Goal: Task Accomplishment & Management: Use online tool/utility

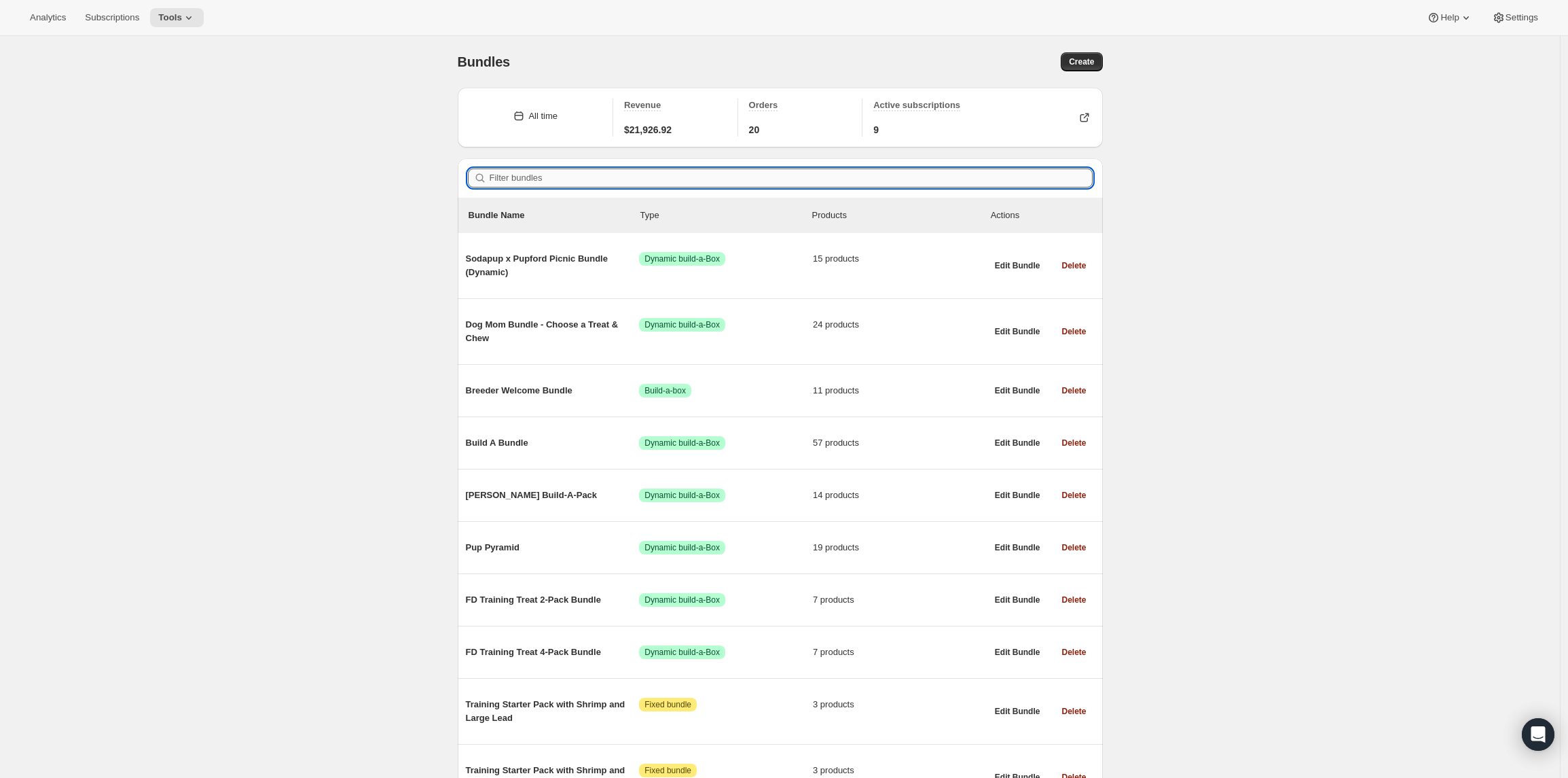
click at [543, 176] on input "Filter bundles" at bounding box center [791, 178] width 603 height 19
click at [105, 18] on span "Subscriptions" at bounding box center [112, 18] width 54 height 11
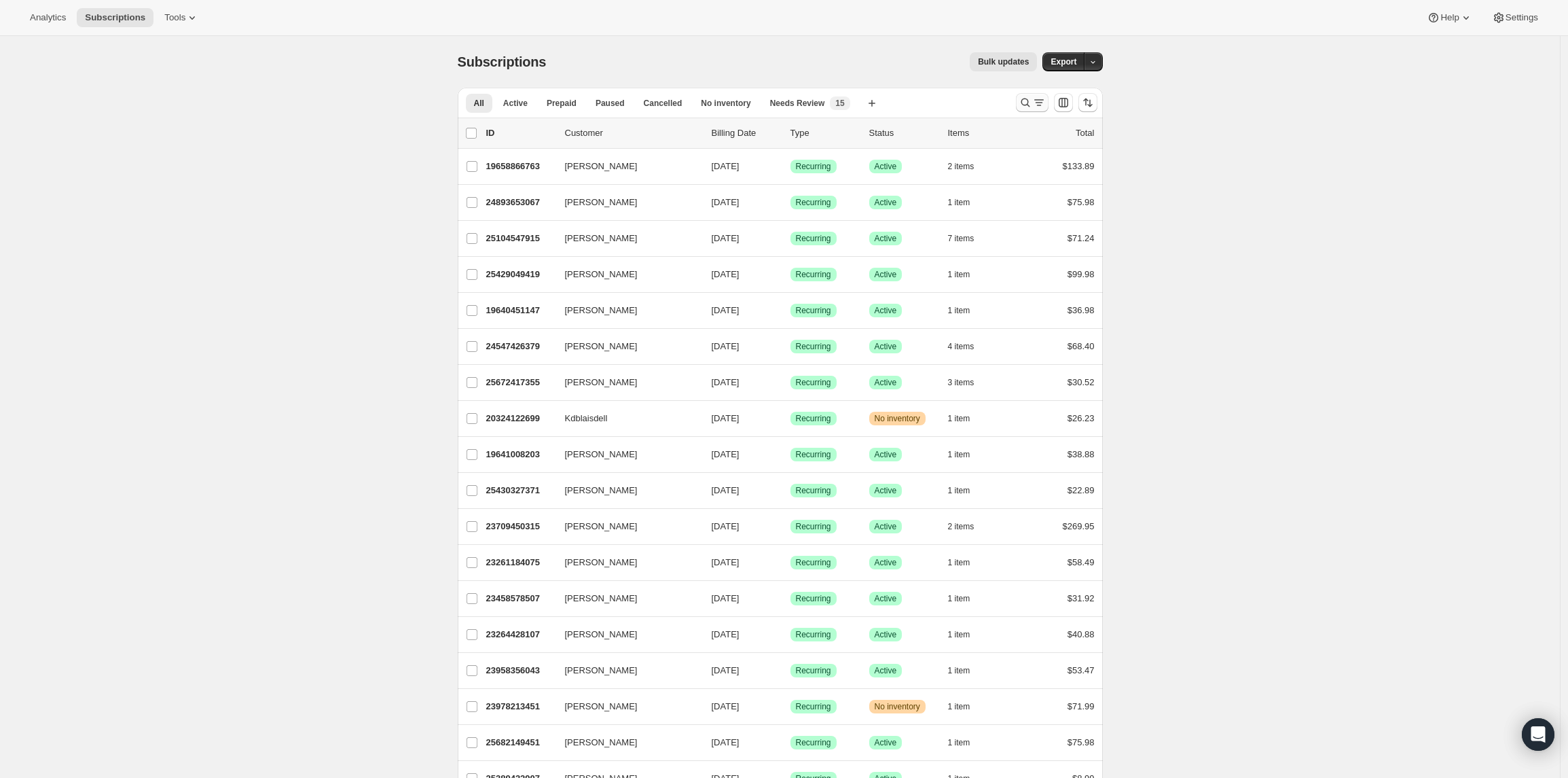
click at [1029, 103] on icon "Search and filter results" at bounding box center [1025, 102] width 9 height 9
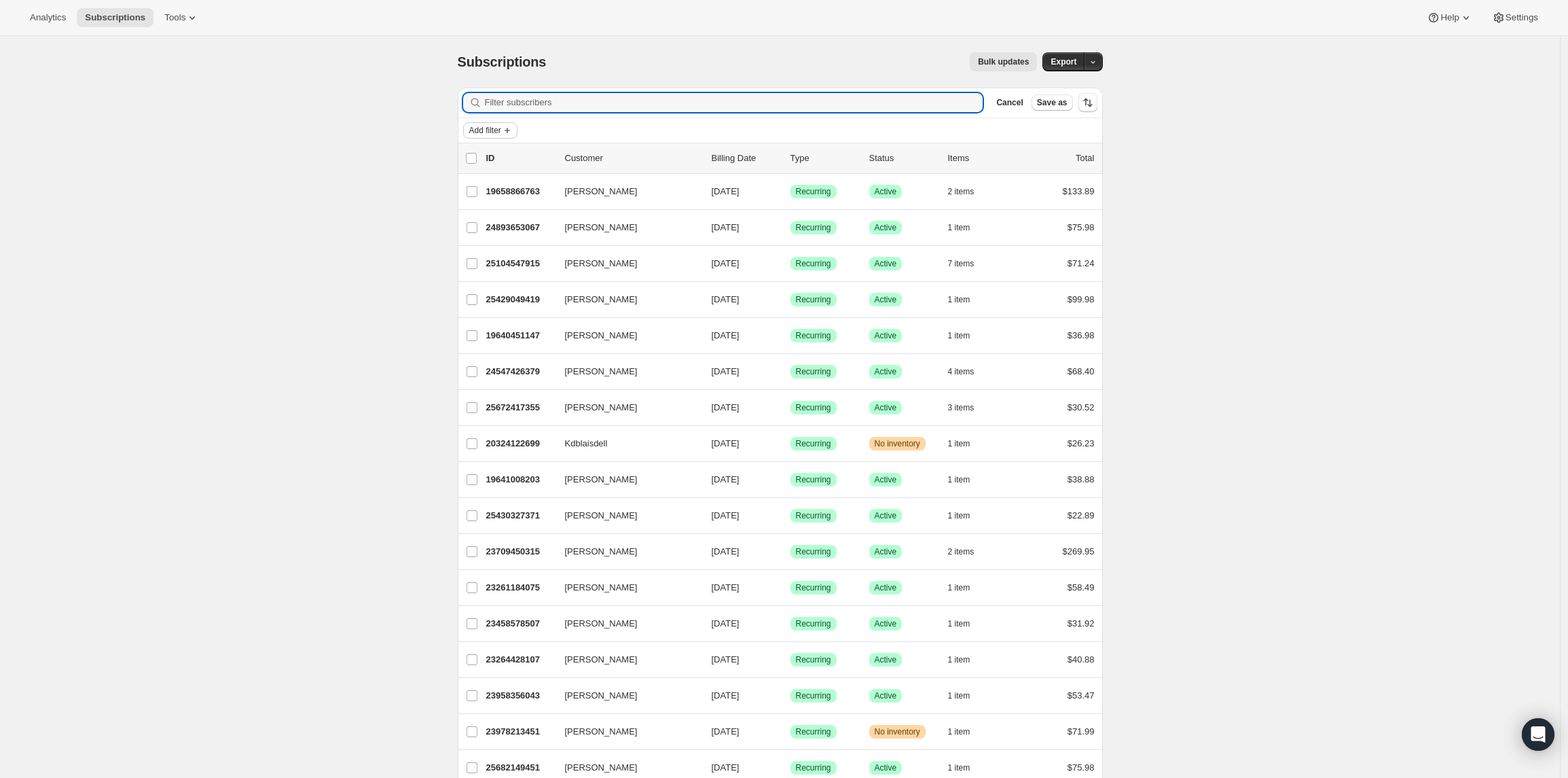
click at [502, 130] on span "Add filter" at bounding box center [484, 130] width 32 height 11
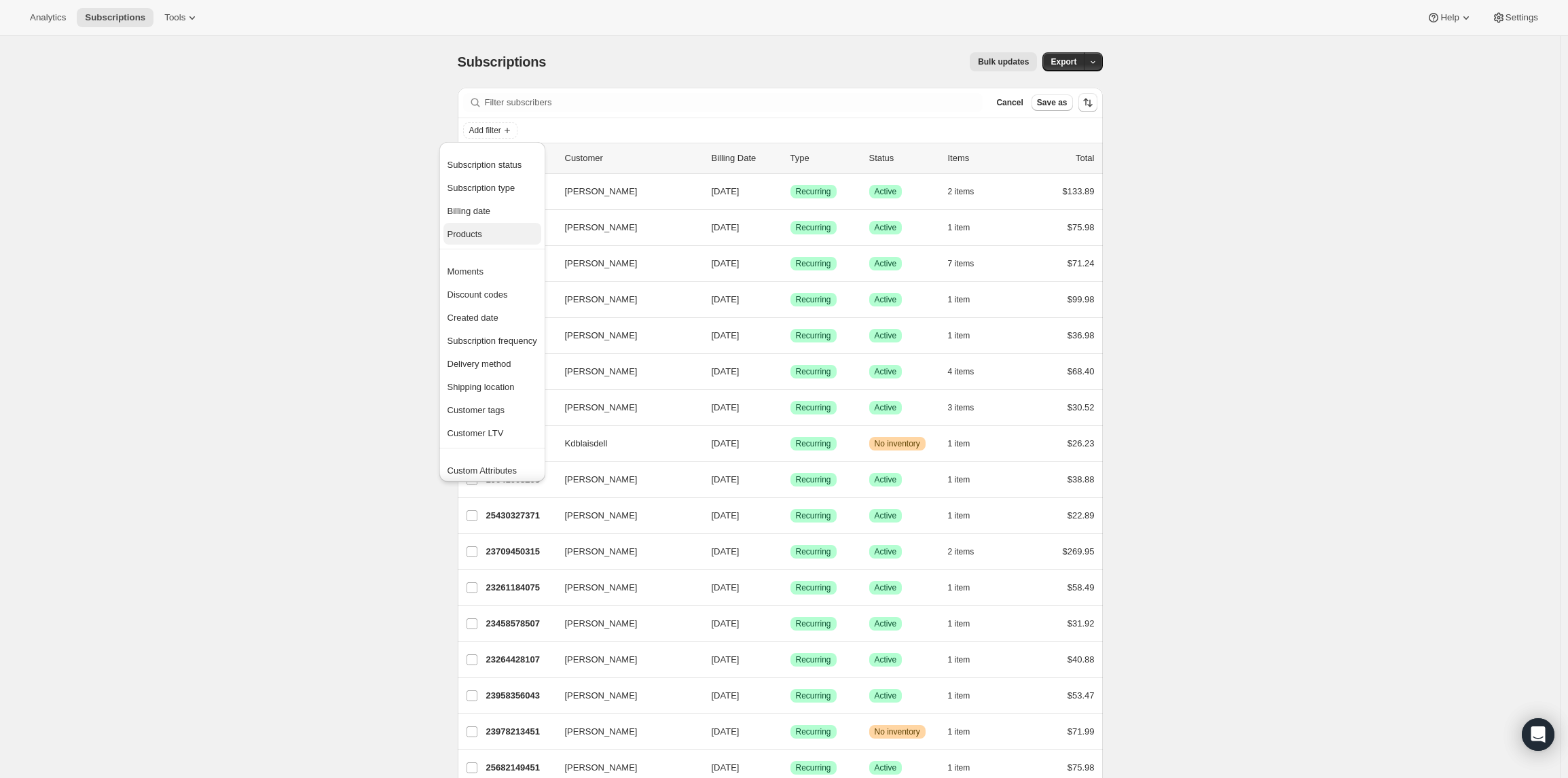
click at [474, 228] on span "Products" at bounding box center [492, 235] width 90 height 14
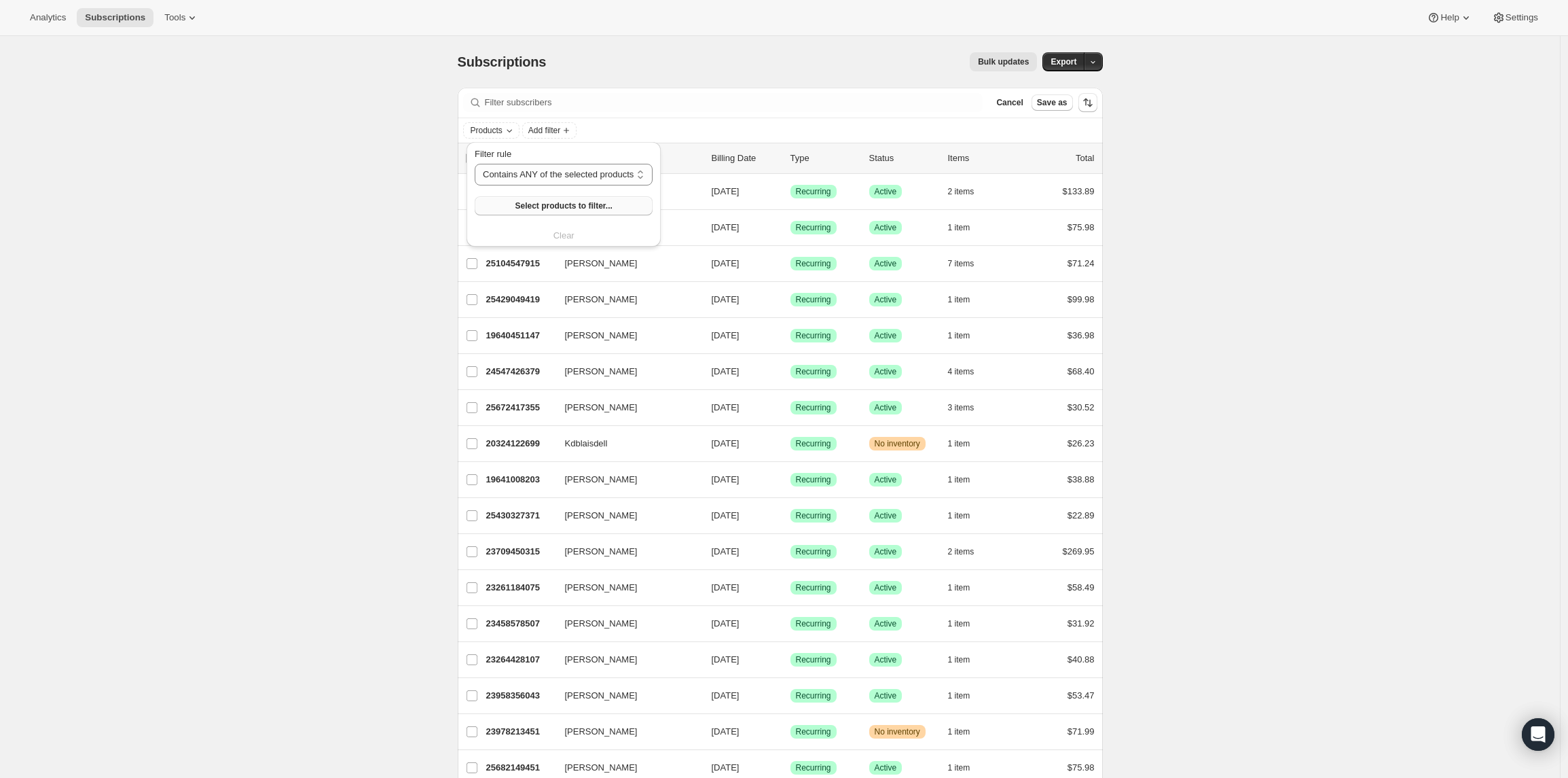
click at [556, 204] on span "Select products to filter..." at bounding box center [563, 206] width 97 height 11
click at [563, 132] on span "Add filter" at bounding box center [567, 130] width 32 height 11
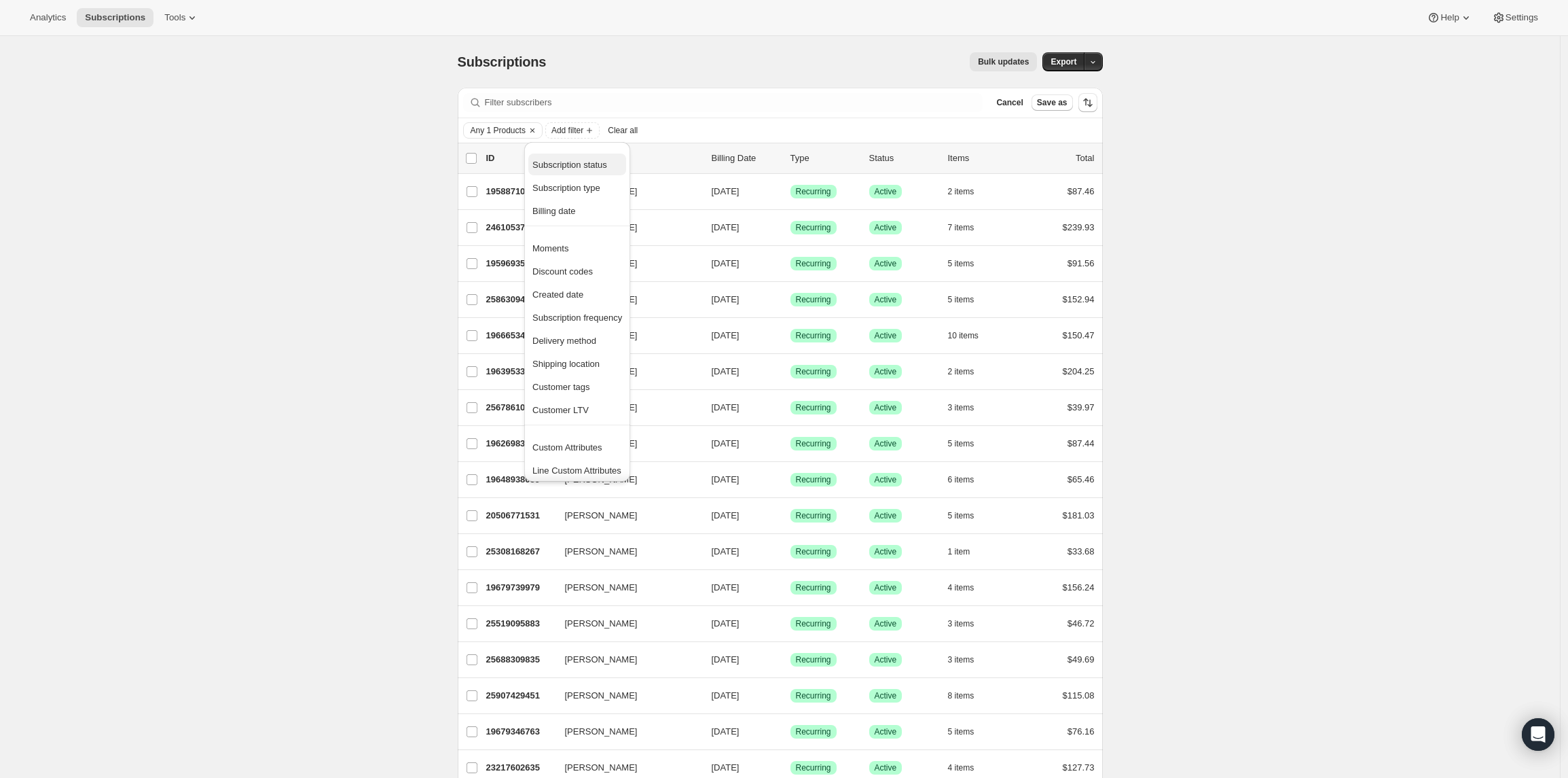
click at [568, 162] on span "Subscription status" at bounding box center [570, 164] width 75 height 10
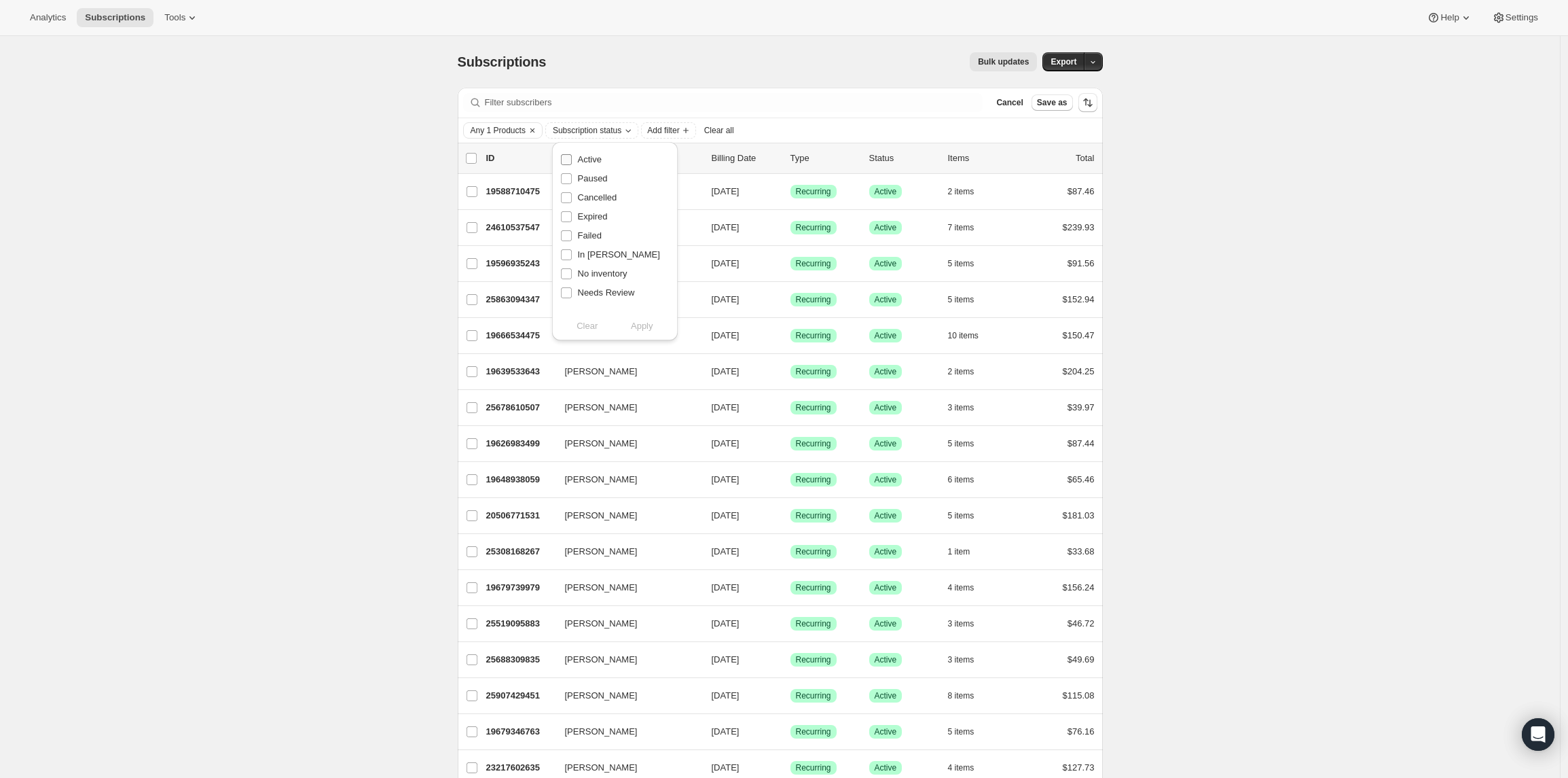
click at [587, 156] on span "Active" at bounding box center [590, 159] width 24 height 10
click at [572, 156] on input "Active" at bounding box center [567, 159] width 11 height 11
checkbox input "true"
click at [640, 330] on span "Apply" at bounding box center [642, 326] width 22 height 14
